Goal: Task Accomplishment & Management: Manage account settings

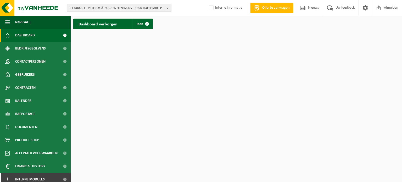
click at [112, 7] on span "01-000001 - VILLEROY & BOCH WELLNESS NV - 8800 ROESELARE, POPULIERSTRAAT 1" at bounding box center [117, 8] width 95 height 8
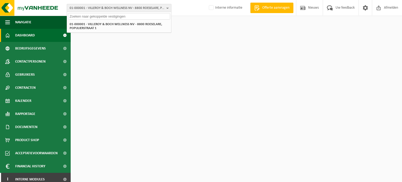
paste input "10-963457"
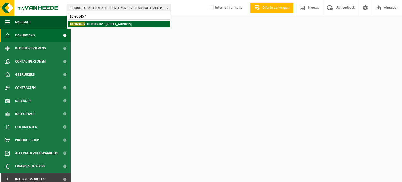
type input "10-963457"
click at [103, 24] on strong "10-963457 - HERDER BV - 8520 KUURNE, RIJKSWEG 13" at bounding box center [101, 24] width 62 height 4
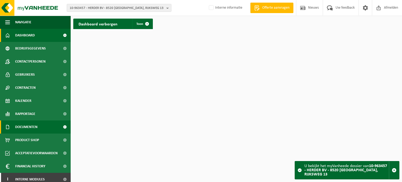
click at [33, 127] on span "Documenten" at bounding box center [26, 126] width 22 height 13
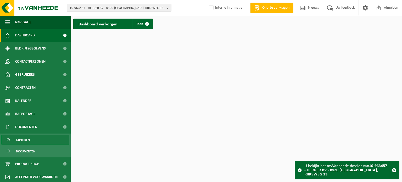
click at [27, 141] on span "Facturen" at bounding box center [23, 140] width 14 height 10
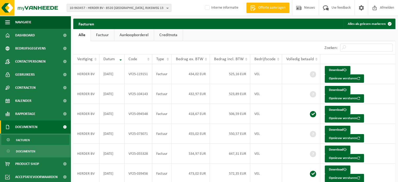
click at [99, 37] on link "Factuur" at bounding box center [102, 35] width 23 height 12
click at [130, 8] on span "10-963457 - HERDER BV - 8520 KUURNE, RIJKSWEG 13" at bounding box center [117, 8] width 95 height 8
paste input "10-963457"
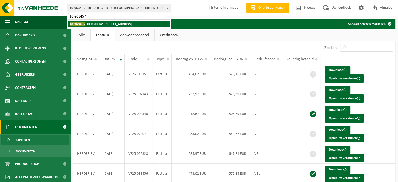
type input "10-963457"
click at [110, 23] on strong "10-963457 - HERDER BV - 8520 KUURNE, RIJKSWEG 13" at bounding box center [101, 24] width 62 height 4
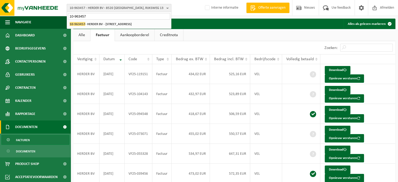
click at [109, 7] on span "10-963457 - HERDER BV - 8520 KUURNE, RIJKSWEG 13" at bounding box center [117, 8] width 95 height 8
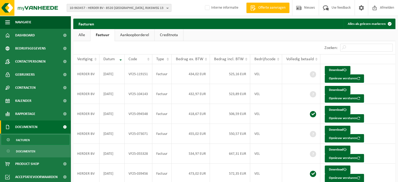
click at [67, 4] on button "10-963457 - HERDER BV - 8520 KUURNE, RIJKSWEG 13" at bounding box center [119, 8] width 105 height 8
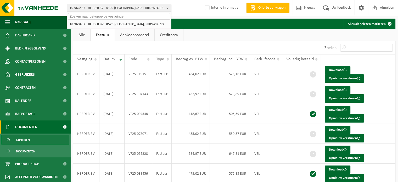
click at [110, 7] on span "10-963457 - HERDER BV - 8520 KUURNE, RIJKSWEG 13" at bounding box center [117, 8] width 95 height 8
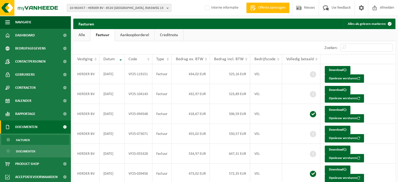
click at [110, 7] on span "10-963457 - HERDER BV - 8520 KUURNE, RIJKSWEG 13" at bounding box center [117, 8] width 95 height 8
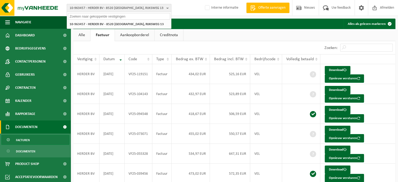
click at [111, 5] on span "10-963457 - HERDER BV - 8520 KUURNE, RIJKSWEG 13" at bounding box center [117, 8] width 95 height 8
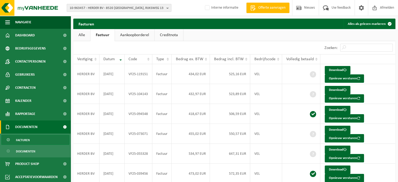
click at [111, 5] on span "10-963457 - HERDER BV - 8520 KUURNE, RIJKSWEG 13" at bounding box center [117, 8] width 95 height 8
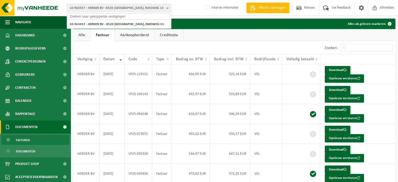
paste input "10-793043"
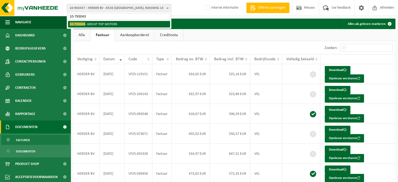
type input "10-793043"
click at [102, 23] on li "10-793043 - GROUP TOP MOTORS" at bounding box center [119, 24] width 102 height 7
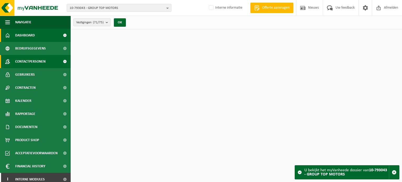
click at [36, 60] on span "Contactpersonen" at bounding box center [30, 61] width 30 height 13
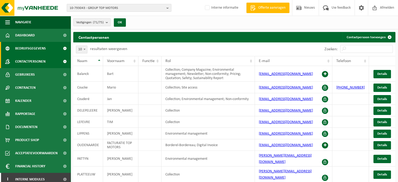
click at [37, 50] on span "Bedrijfsgegevens" at bounding box center [30, 48] width 31 height 13
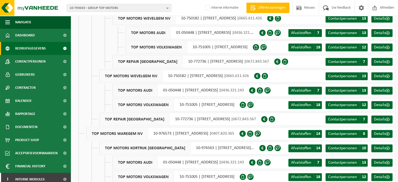
scroll to position [628, 0]
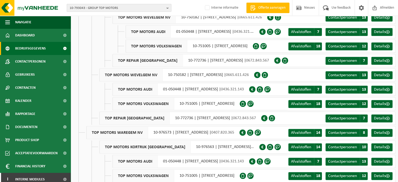
click at [113, 6] on span "10-793043 - GROUP TOP MOTORS" at bounding box center [117, 8] width 95 height 8
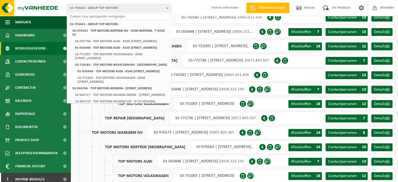
paste input "10-963457"
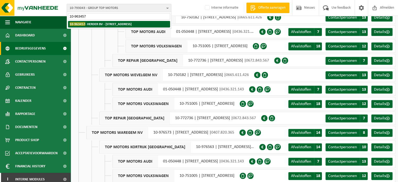
type input "10-963457"
click at [98, 24] on strong "10-963457 - HERDER BV - 8520 KUURNE, RIJKSWEG 13" at bounding box center [101, 24] width 62 height 4
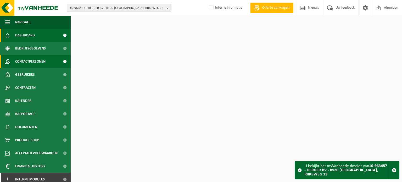
click at [33, 66] on span "Contactpersonen" at bounding box center [30, 61] width 30 height 13
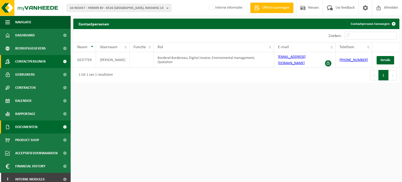
click at [37, 125] on span "Documenten" at bounding box center [26, 126] width 22 height 13
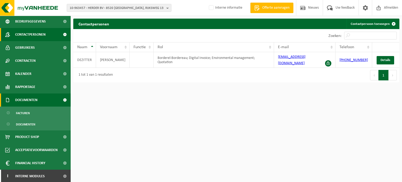
scroll to position [27, 0]
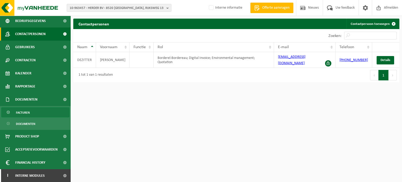
click at [29, 112] on span "Facturen" at bounding box center [23, 113] width 14 height 10
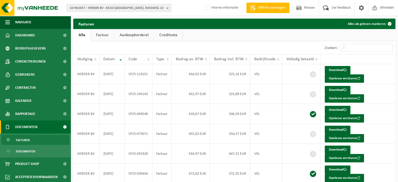
click at [104, 36] on link "Factuur" at bounding box center [102, 35] width 23 height 12
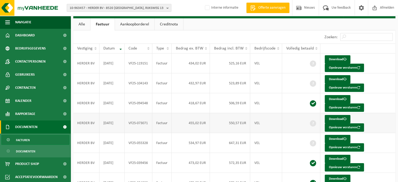
scroll to position [16, 0]
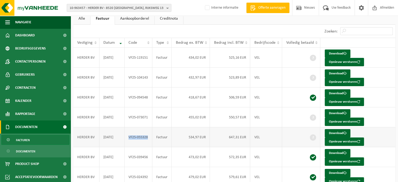
drag, startPoint x: 149, startPoint y: 99, endPoint x: 129, endPoint y: 99, distance: 20.1
click at [129, 127] on td "VF25-055328" at bounding box center [139, 137] width 28 height 20
copy td "VF25-055328"
drag, startPoint x: 149, startPoint y: 89, endPoint x: 129, endPoint y: 89, distance: 20.1
click at [129, 107] on td "VF25-073071" at bounding box center [139, 117] width 28 height 20
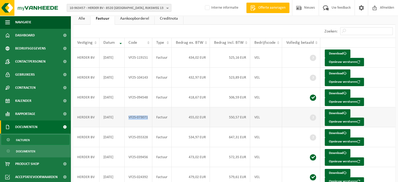
copy td "VF25-073071"
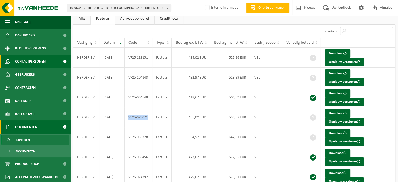
click at [39, 62] on span "Contactpersonen" at bounding box center [30, 61] width 30 height 13
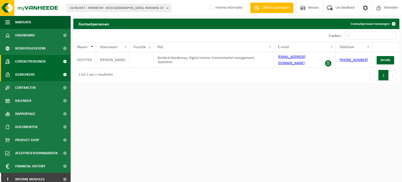
click at [30, 73] on span "Gebruikers" at bounding box center [25, 74] width 20 height 13
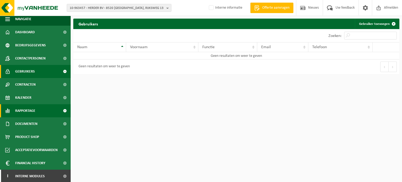
scroll to position [4, 0]
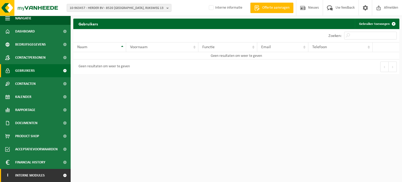
click at [41, 173] on span "Interne modules" at bounding box center [30, 175] width 30 height 13
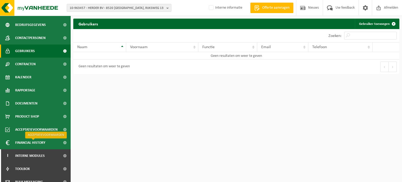
scroll to position [82, 0]
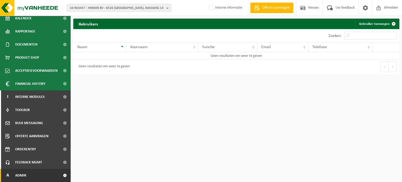
click at [33, 175] on link "A Admin" at bounding box center [35, 175] width 71 height 13
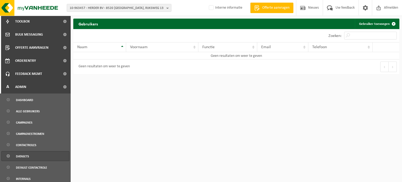
scroll to position [187, 0]
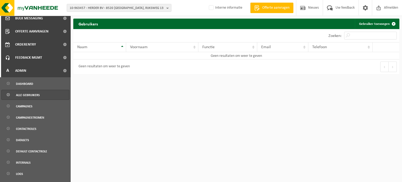
click at [32, 95] on span "Alle gebruikers" at bounding box center [28, 95] width 24 height 10
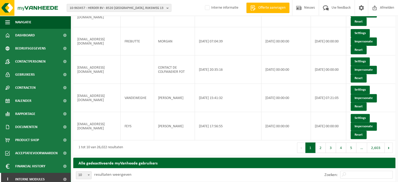
scroll to position [209, 0]
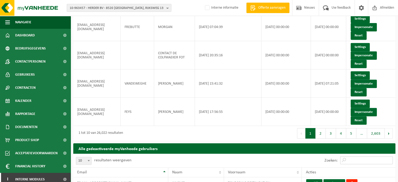
click at [374, 156] on input "Zoeken:" at bounding box center [366, 160] width 53 height 8
type input "[PERSON_NAME]"
click at [330, 179] on button "Activeren" at bounding box center [334, 183] width 22 height 8
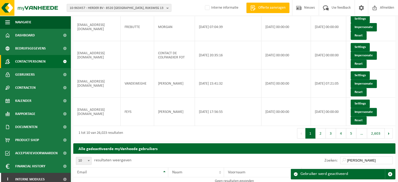
click at [30, 62] on span "Contactpersonen" at bounding box center [30, 61] width 30 height 13
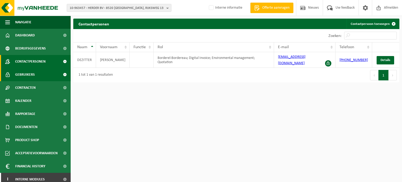
click at [31, 75] on span "Gebruikers" at bounding box center [25, 74] width 20 height 13
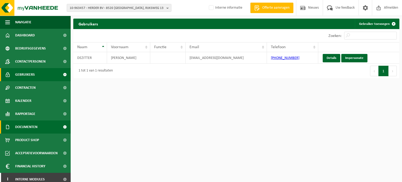
click at [33, 126] on span "Documenten" at bounding box center [26, 126] width 22 height 13
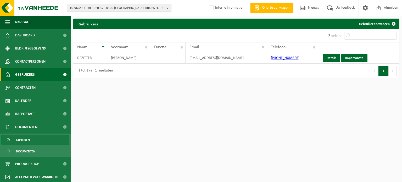
click at [34, 140] on link "Facturen" at bounding box center [35, 140] width 68 height 10
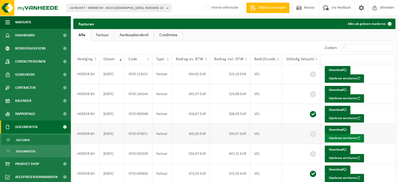
click at [364, 134] on button "Opnieuw versturen" at bounding box center [344, 138] width 39 height 8
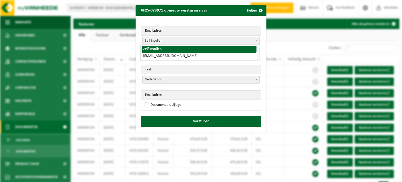
click at [160, 40] on span "Zelf invullen" at bounding box center [201, 40] width 117 height 7
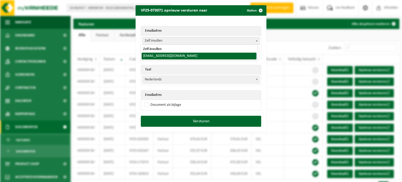
select select "denherdereetcafe@gmail.com"
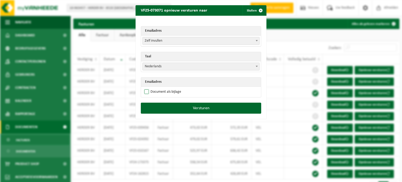
click at [144, 90] on label "Document als bijlage" at bounding box center [162, 92] width 38 height 8
click at [144, 88] on input "Document als bijlage" at bounding box center [207, 88] width 131 height 0
checkbox input "true"
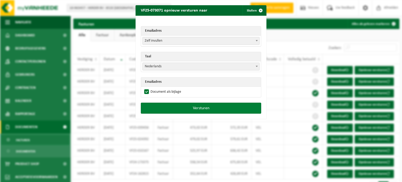
click at [192, 109] on button "Versturen" at bounding box center [201, 108] width 120 height 11
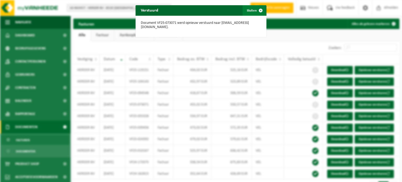
click at [257, 9] on span "button" at bounding box center [260, 10] width 10 height 10
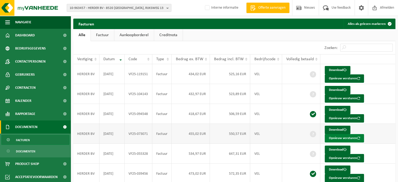
click at [364, 134] on button "Opnieuw versturen" at bounding box center [344, 138] width 39 height 8
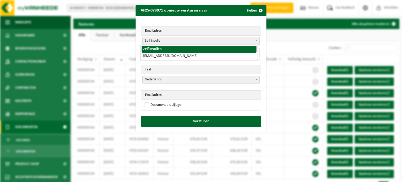
click at [147, 40] on span "Zelf invullen" at bounding box center [201, 40] width 117 height 7
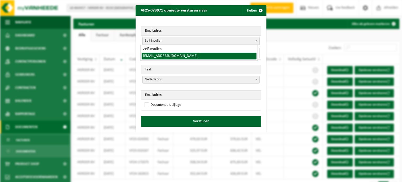
select select "denherdereetcafe@gmail.com"
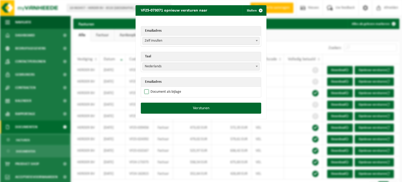
click at [143, 92] on label "Document als bijlage" at bounding box center [162, 92] width 38 height 8
click at [143, 88] on input "Document als bijlage" at bounding box center [207, 88] width 131 height 0
checkbox input "true"
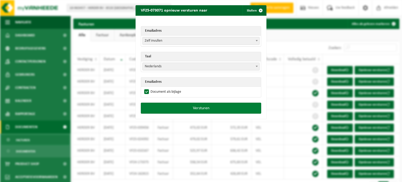
click at [187, 105] on button "Versturen" at bounding box center [201, 108] width 120 height 11
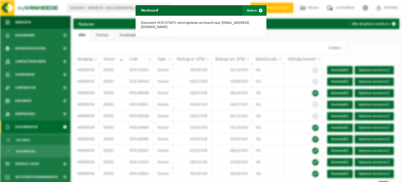
click at [261, 9] on span "button" at bounding box center [260, 10] width 10 height 10
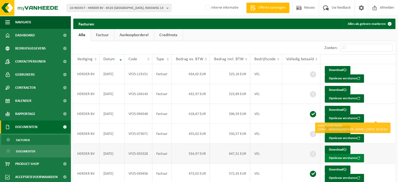
click at [360, 154] on button "Opnieuw versturen" at bounding box center [344, 158] width 39 height 8
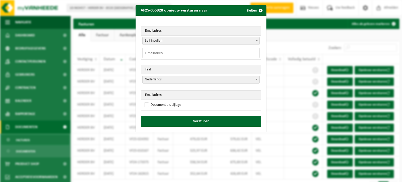
click at [149, 40] on span "Zelf invullen" at bounding box center [201, 40] width 117 height 7
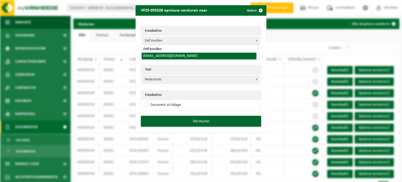
select select "denherdereetcafe@gmail.com"
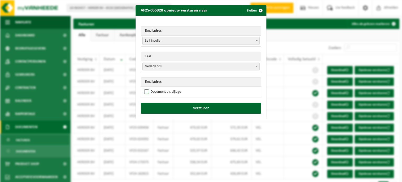
click at [144, 90] on label "Document als bijlage" at bounding box center [162, 92] width 38 height 8
click at [144, 88] on input "Document als bijlage" at bounding box center [207, 88] width 131 height 0
checkbox input "true"
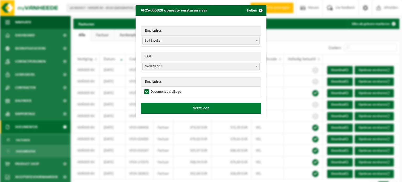
click at [194, 110] on button "Versturen" at bounding box center [201, 108] width 120 height 11
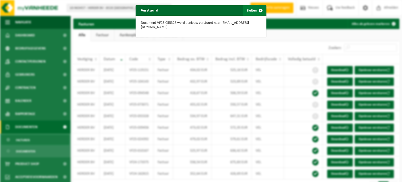
click at [257, 10] on span "button" at bounding box center [260, 10] width 10 height 10
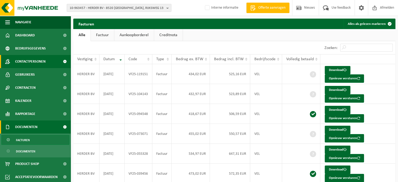
click at [46, 60] on span "Contactpersonen" at bounding box center [30, 61] width 30 height 13
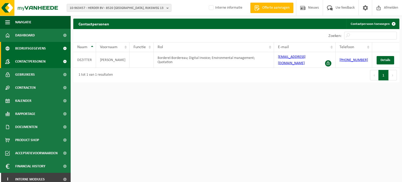
click at [42, 50] on span "Bedrijfsgegevens" at bounding box center [30, 48] width 31 height 13
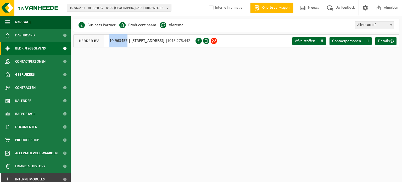
drag, startPoint x: 128, startPoint y: 41, endPoint x: 109, endPoint y: 41, distance: 18.3
click at [109, 41] on div "HERDER BV 10-963457 | RIJKSWEG 13, 8520 KUURNE | 1015.275.442" at bounding box center [134, 40] width 122 height 13
copy div "10-963457"
click at [119, 7] on span "10-963457 - HERDER BV - 8520 [GEOGRAPHIC_DATA], RIJKSWEG 13" at bounding box center [117, 8] width 95 height 8
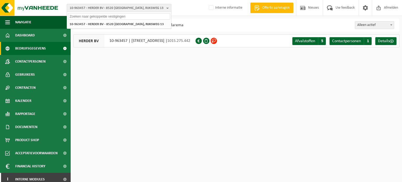
paste input "01-086055"
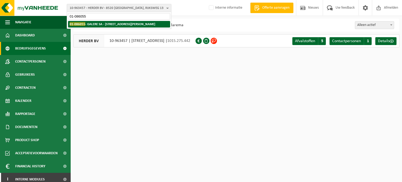
type input "01-086055"
click at [105, 25] on strong "01-086055 - GALERE SA - [STREET_ADDRESS][PERSON_NAME]" at bounding box center [113, 24] width 86 height 4
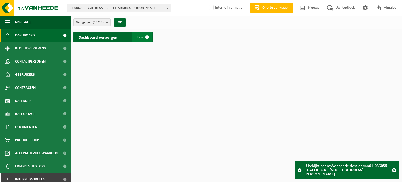
click at [146, 36] on span at bounding box center [147, 37] width 10 height 10
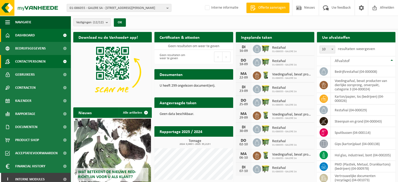
click at [40, 60] on span "Contactpersonen" at bounding box center [30, 61] width 30 height 13
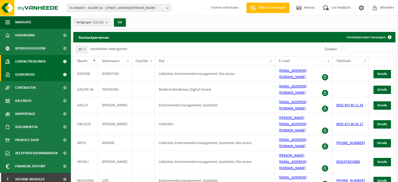
click at [32, 75] on span "Gebruikers" at bounding box center [25, 74] width 20 height 13
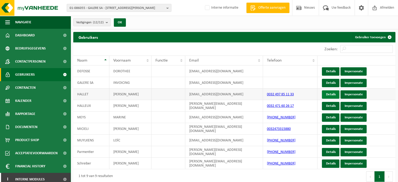
click at [328, 93] on link "Details" at bounding box center [331, 94] width 18 height 8
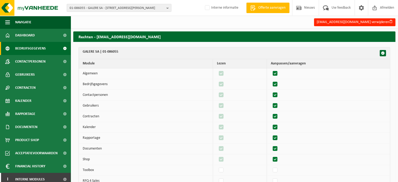
click at [40, 52] on span "Bedrijfsgegevens" at bounding box center [30, 48] width 31 height 13
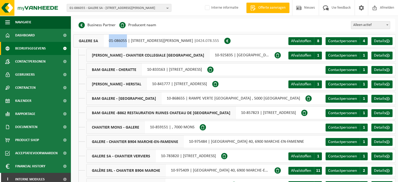
drag, startPoint x: 127, startPoint y: 41, endPoint x: 108, endPoint y: 41, distance: 18.3
click at [108, 41] on div "GALERE SA 01-086055 | [STREET_ADDRESS][PERSON_NAME] | 0424.078.555" at bounding box center [148, 40] width 151 height 13
copy div "01-086055"
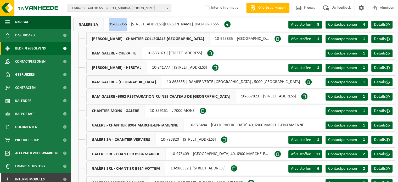
scroll to position [31, 0]
